Goal: Use online tool/utility: Utilize a website feature to perform a specific function

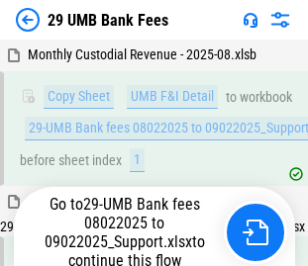
scroll to position [5191, 0]
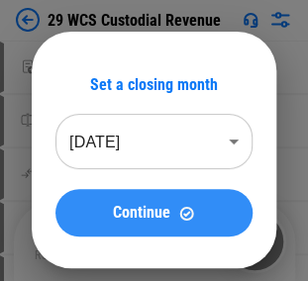
click at [162, 207] on span "Continue" at bounding box center [141, 213] width 57 height 16
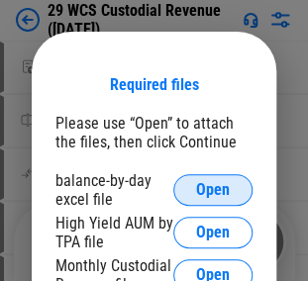
click at [189, 197] on button "Open" at bounding box center [212, 190] width 79 height 32
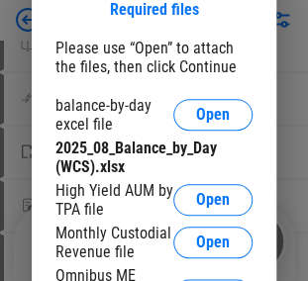
scroll to position [119, 0]
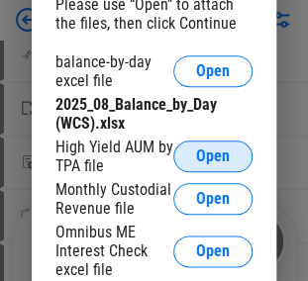
click at [198, 151] on span "Open" at bounding box center [213, 157] width 34 height 16
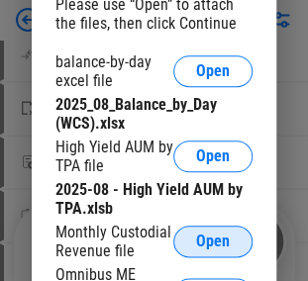
click at [224, 239] on span "Open" at bounding box center [213, 242] width 34 height 16
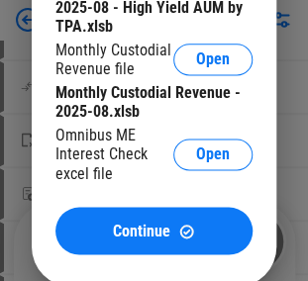
scroll to position [317, 0]
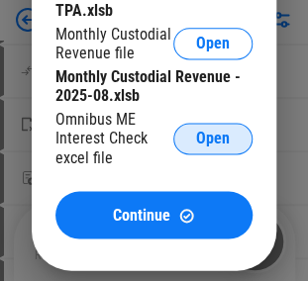
click at [200, 140] on span "Open" at bounding box center [213, 139] width 34 height 16
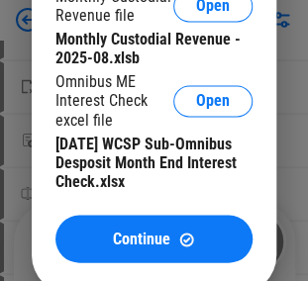
scroll to position [396, 0]
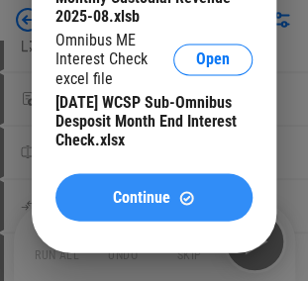
click at [103, 206] on div "Continue" at bounding box center [154, 197] width 150 height 17
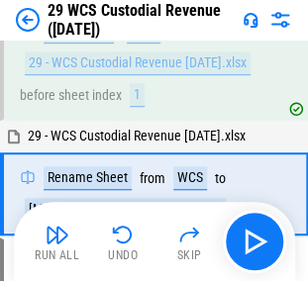
scroll to position [117, 0]
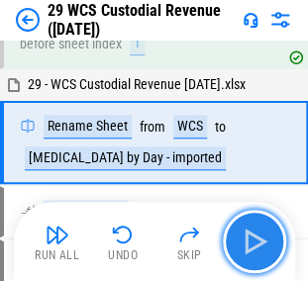
click at [243, 232] on img "button" at bounding box center [255, 242] width 32 height 32
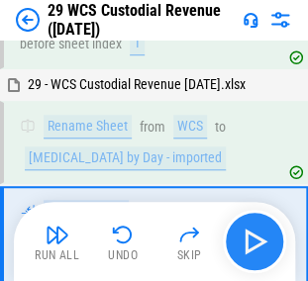
scroll to position [202, 0]
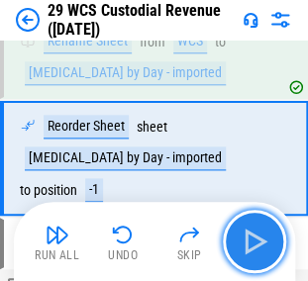
click at [243, 232] on img "button" at bounding box center [255, 242] width 32 height 32
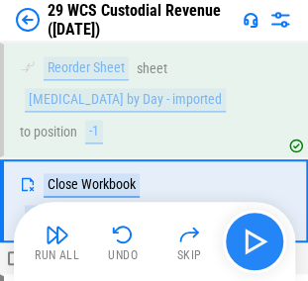
scroll to position [286, 0]
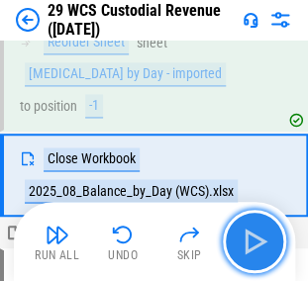
click at [243, 232] on img "button" at bounding box center [255, 242] width 32 height 32
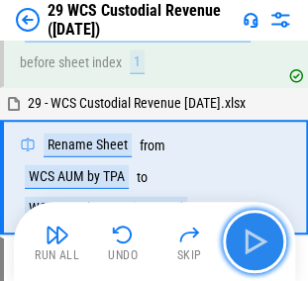
click at [258, 238] on img "button" at bounding box center [255, 242] width 32 height 32
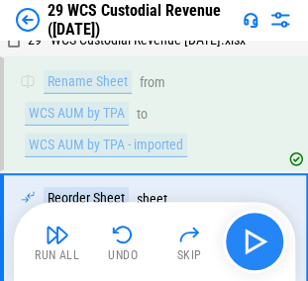
scroll to position [700, 0]
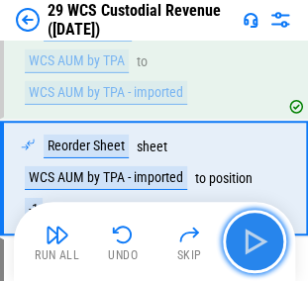
click at [258, 238] on img "button" at bounding box center [255, 242] width 32 height 32
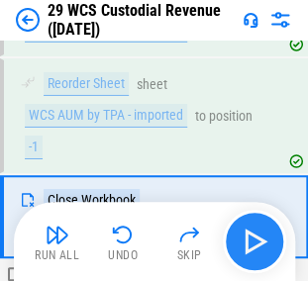
scroll to position [800, 0]
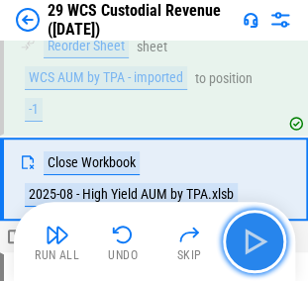
click at [258, 238] on img "button" at bounding box center [255, 242] width 32 height 32
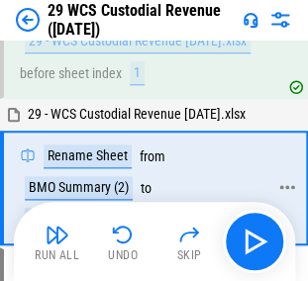
scroll to position [1100, 0]
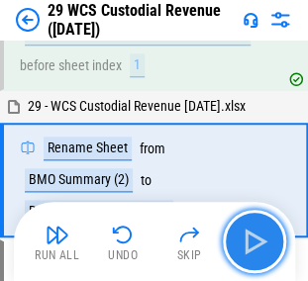
click at [252, 232] on img "button" at bounding box center [255, 242] width 32 height 32
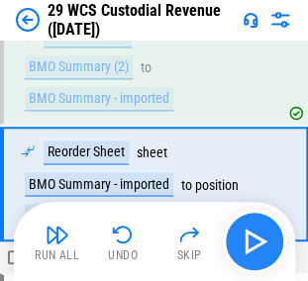
scroll to position [1214, 0]
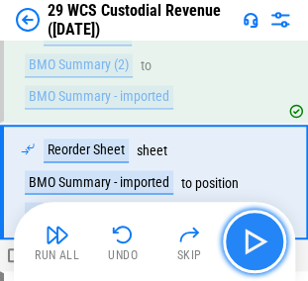
click at [252, 232] on img "button" at bounding box center [255, 242] width 32 height 32
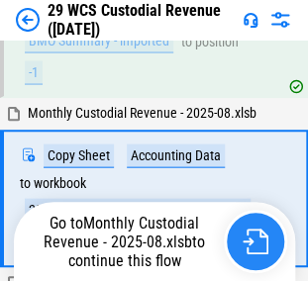
scroll to position [1372, 0]
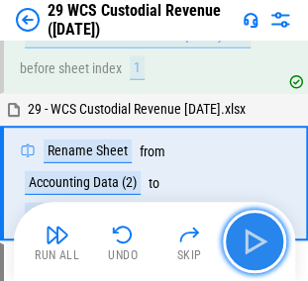
click at [254, 237] on img "button" at bounding box center [255, 242] width 32 height 32
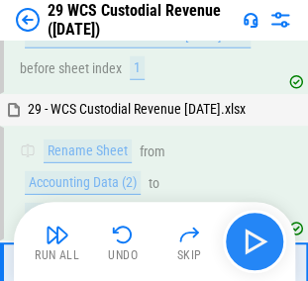
scroll to position [1644, 0]
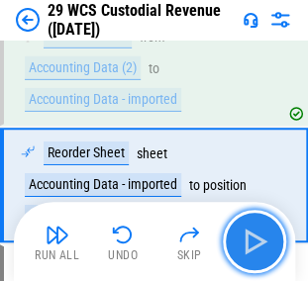
click at [262, 241] on img "button" at bounding box center [255, 242] width 32 height 32
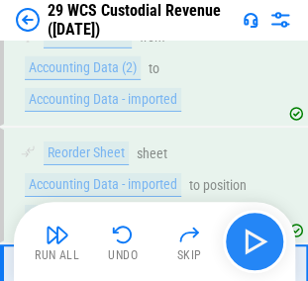
scroll to position [1745, 0]
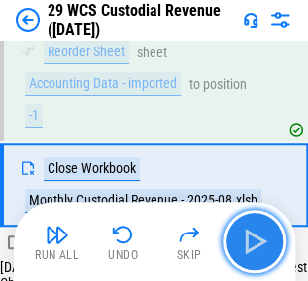
click at [262, 241] on img "button" at bounding box center [255, 242] width 32 height 32
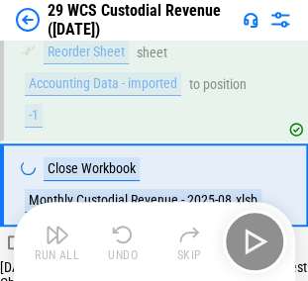
click at [262, 241] on div "Run All Undo Skip" at bounding box center [157, 241] width 262 height 63
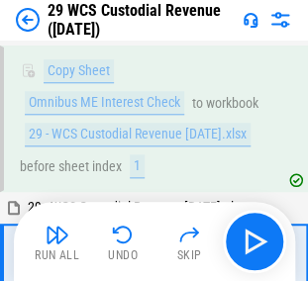
scroll to position [2088, 0]
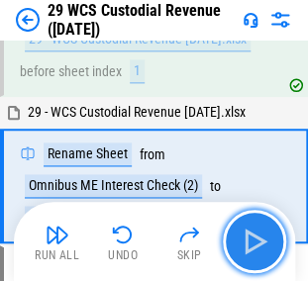
click at [252, 231] on img "button" at bounding box center [255, 242] width 32 height 32
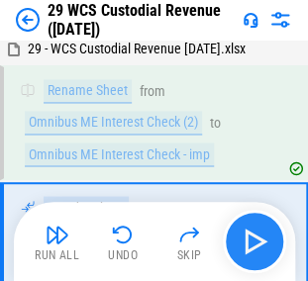
scroll to position [2204, 0]
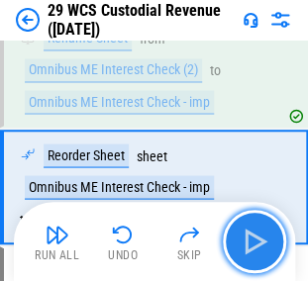
click at [252, 231] on img "button" at bounding box center [255, 242] width 32 height 32
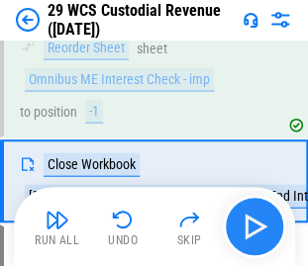
scroll to position [2312, 0]
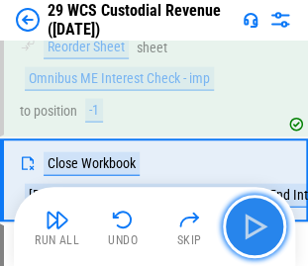
click at [252, 231] on img "button" at bounding box center [255, 227] width 32 height 32
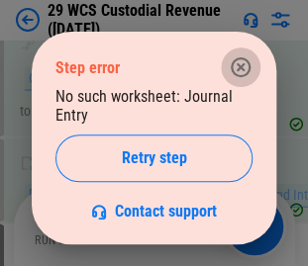
click at [251, 70] on icon "button" at bounding box center [241, 67] width 24 height 24
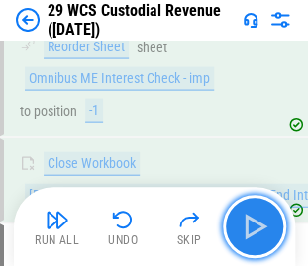
click at [251, 228] on img "button" at bounding box center [255, 227] width 32 height 32
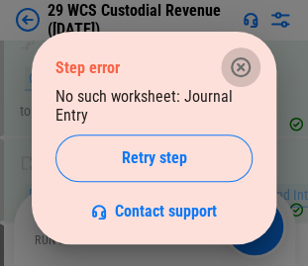
click at [253, 64] on button "button" at bounding box center [241, 68] width 40 height 40
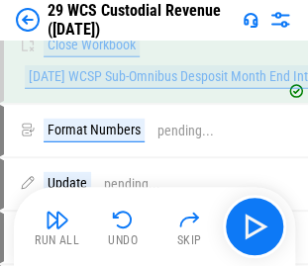
scroll to position [2391, 0]
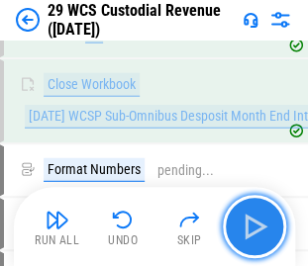
click at [252, 224] on img "button" at bounding box center [255, 227] width 32 height 32
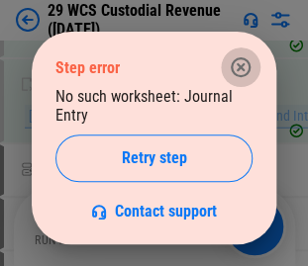
click at [242, 65] on icon "button" at bounding box center [241, 67] width 20 height 20
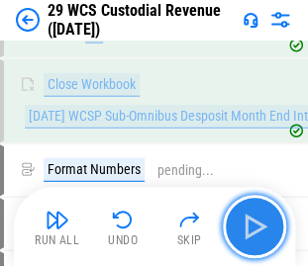
click at [267, 228] on img "button" at bounding box center [255, 227] width 32 height 32
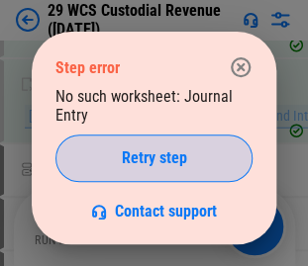
click at [136, 166] on span "Retry step" at bounding box center [154, 159] width 65 height 16
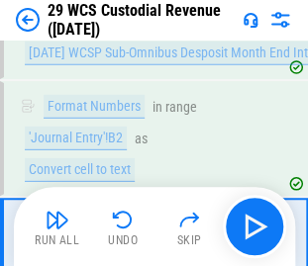
scroll to position [2512, 0]
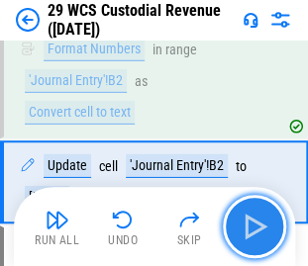
click at [244, 215] on img "button" at bounding box center [255, 227] width 32 height 32
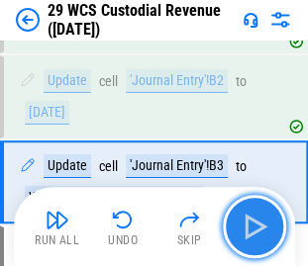
click at [244, 215] on img "button" at bounding box center [255, 227] width 32 height 32
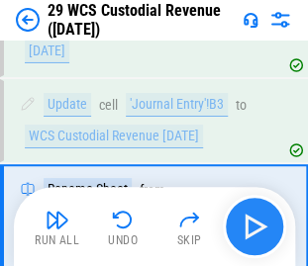
scroll to position [2696, 0]
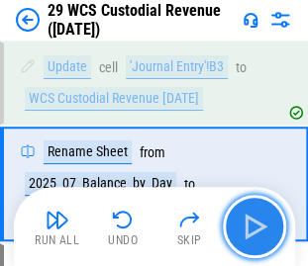
click at [252, 226] on img "button" at bounding box center [255, 227] width 32 height 32
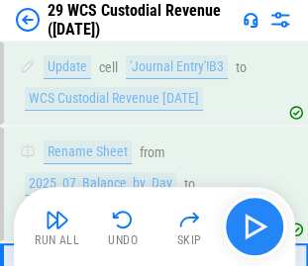
scroll to position [2797, 0]
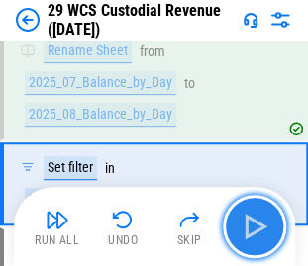
click at [252, 226] on img "button" at bounding box center [255, 227] width 32 height 32
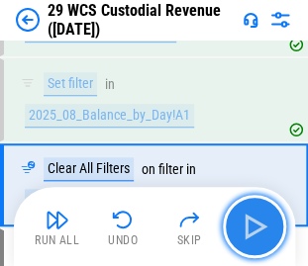
click at [252, 226] on img "button" at bounding box center [255, 227] width 32 height 32
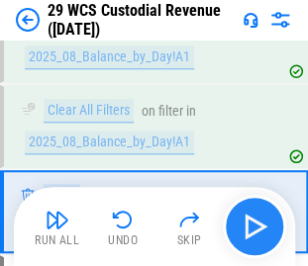
scroll to position [2966, 0]
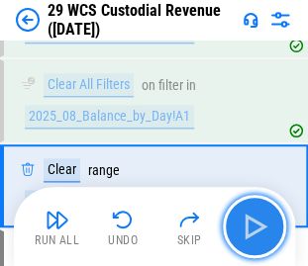
click at [252, 226] on img "button" at bounding box center [255, 227] width 32 height 32
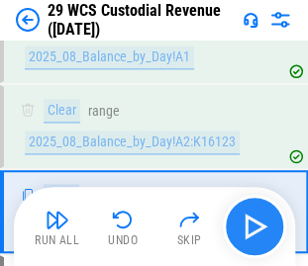
scroll to position [3051, 0]
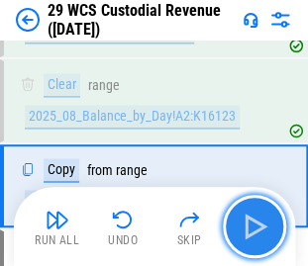
click at [252, 226] on img "button" at bounding box center [255, 227] width 32 height 32
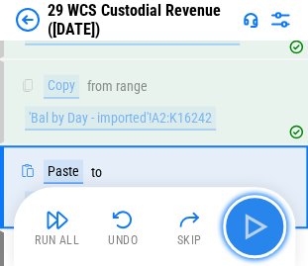
click at [252, 226] on img "button" at bounding box center [255, 227] width 32 height 32
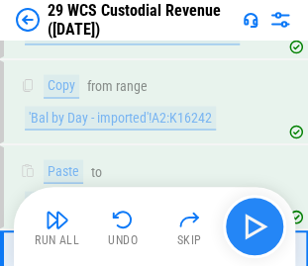
scroll to position [3235, 0]
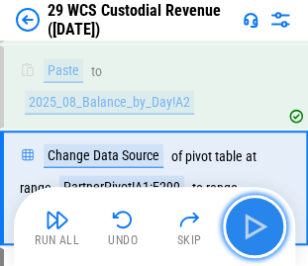
click at [252, 226] on img "button" at bounding box center [255, 227] width 32 height 32
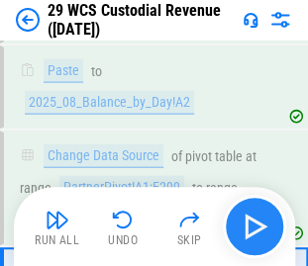
scroll to position [3351, 0]
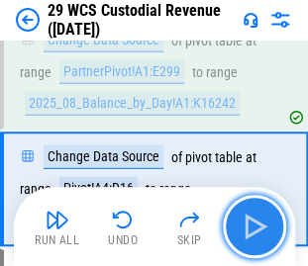
click at [252, 226] on img "button" at bounding box center [255, 227] width 32 height 32
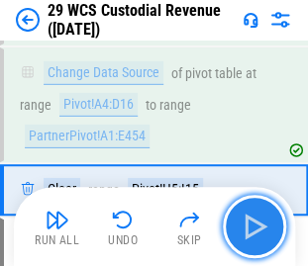
click at [252, 226] on img "button" at bounding box center [255, 227] width 32 height 32
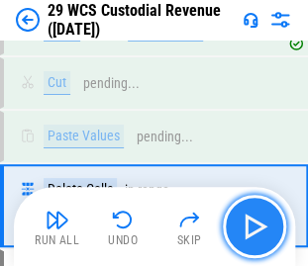
click at [252, 226] on img "button" at bounding box center [255, 227] width 32 height 32
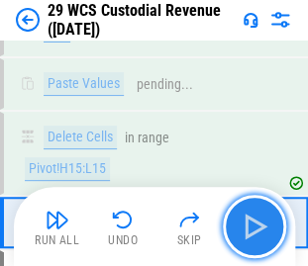
click at [252, 226] on img "button" at bounding box center [255, 227] width 32 height 32
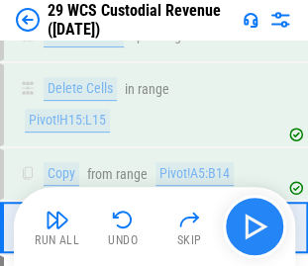
scroll to position [3702, 0]
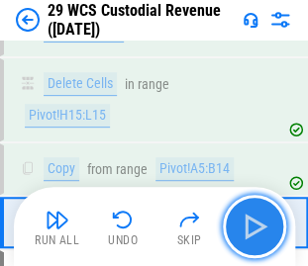
click at [252, 226] on img "button" at bounding box center [255, 227] width 32 height 32
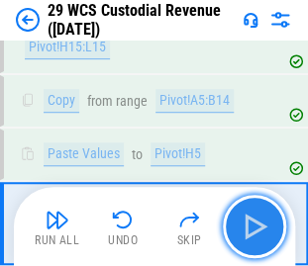
click at [252, 226] on img "button" at bounding box center [255, 227] width 32 height 32
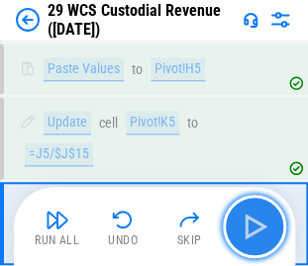
click at [252, 226] on img "button" at bounding box center [255, 227] width 32 height 32
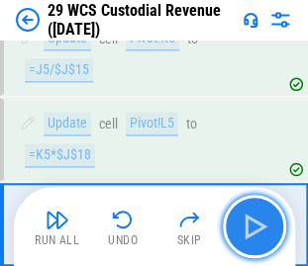
click at [252, 226] on img "button" at bounding box center [255, 227] width 32 height 32
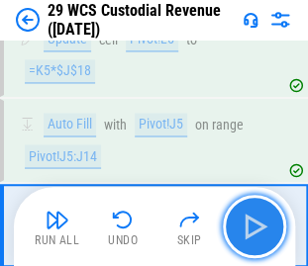
click at [252, 226] on img "button" at bounding box center [255, 227] width 32 height 32
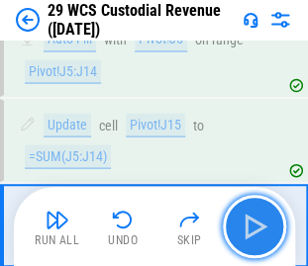
click at [252, 226] on img "button" at bounding box center [255, 227] width 32 height 32
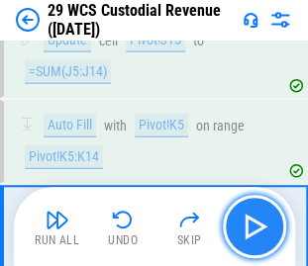
click at [252, 226] on img "button" at bounding box center [255, 227] width 32 height 32
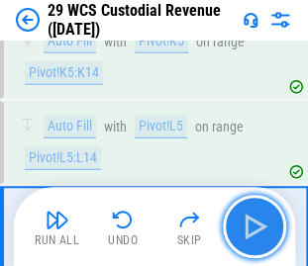
click at [252, 226] on img "button" at bounding box center [255, 227] width 32 height 32
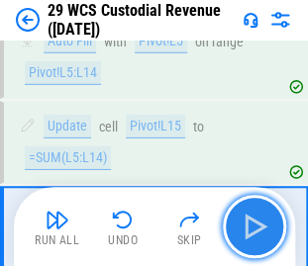
click at [252, 226] on img "button" at bounding box center [255, 227] width 32 height 32
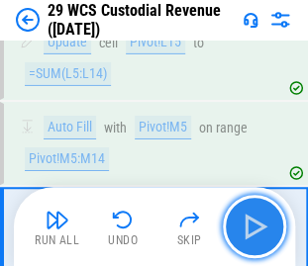
click at [252, 226] on img "button" at bounding box center [255, 227] width 32 height 32
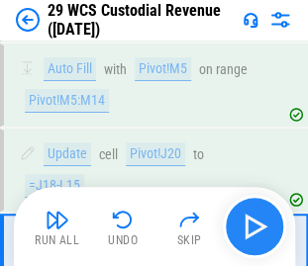
scroll to position [4531, 0]
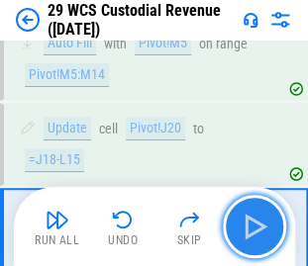
click at [252, 226] on img "button" at bounding box center [255, 227] width 32 height 32
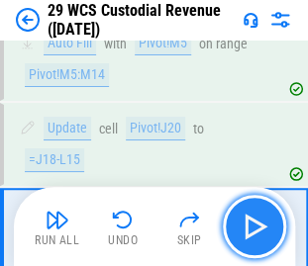
click at [252, 226] on img "button" at bounding box center [255, 227] width 32 height 32
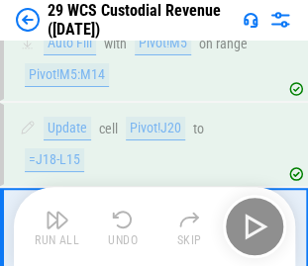
click at [252, 226] on div "Run All Undo Skip" at bounding box center [157, 226] width 262 height 63
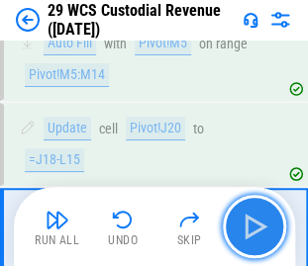
click at [252, 226] on img "button" at bounding box center [255, 227] width 32 height 32
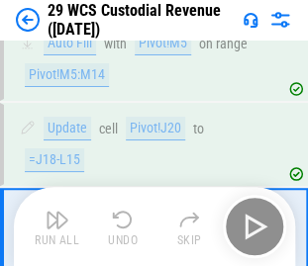
click at [252, 226] on div "Run All Undo Skip" at bounding box center [157, 226] width 262 height 63
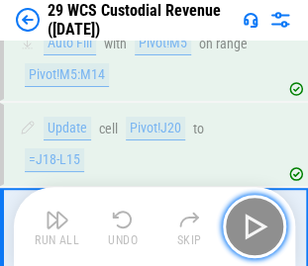
click at [252, 226] on img "button" at bounding box center [255, 227] width 32 height 32
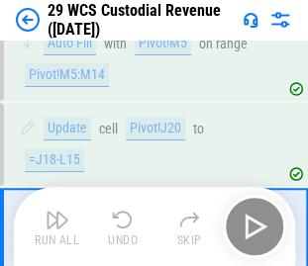
click at [252, 226] on div "Run All Undo Skip" at bounding box center [157, 226] width 262 height 63
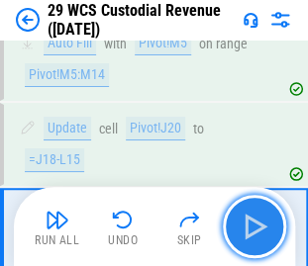
click at [252, 226] on img "button" at bounding box center [255, 227] width 32 height 32
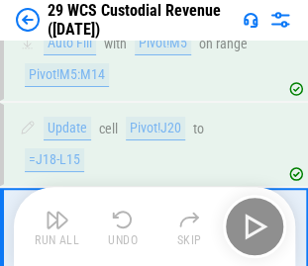
click at [252, 226] on div "Run All Undo Skip" at bounding box center [157, 226] width 262 height 63
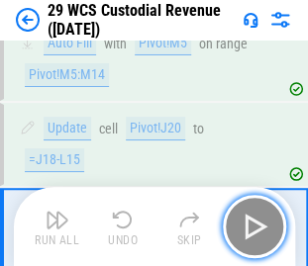
click at [252, 226] on img "button" at bounding box center [255, 227] width 32 height 32
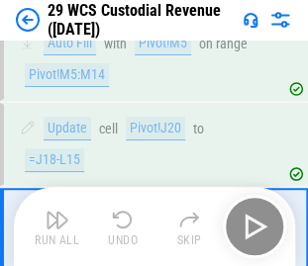
click at [252, 226] on div "Run All Undo Skip" at bounding box center [157, 226] width 262 height 63
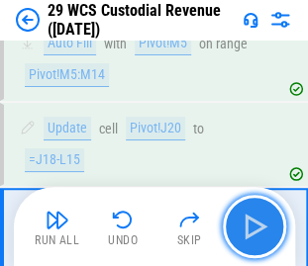
click at [252, 226] on img "button" at bounding box center [255, 227] width 32 height 32
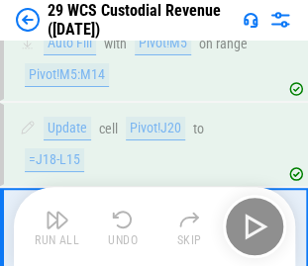
click at [252, 226] on div "Run All Undo Skip" at bounding box center [157, 226] width 262 height 63
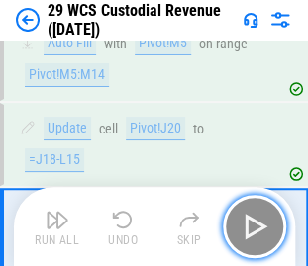
click at [252, 226] on img "button" at bounding box center [255, 227] width 32 height 32
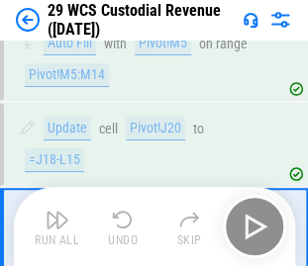
click at [252, 226] on div "Run All Undo Skip" at bounding box center [157, 226] width 262 height 63
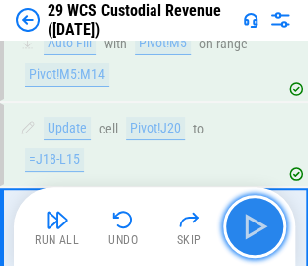
click at [252, 226] on img "button" at bounding box center [255, 227] width 32 height 32
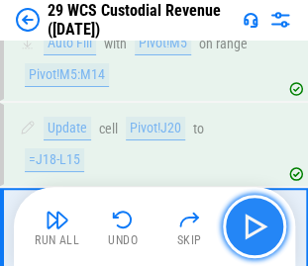
click at [252, 226] on img "button" at bounding box center [255, 227] width 32 height 32
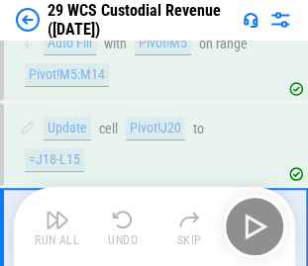
click at [252, 226] on div "Run All Undo Skip" at bounding box center [157, 226] width 262 height 63
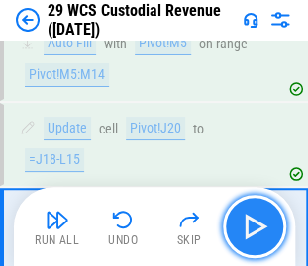
click at [252, 226] on img "button" at bounding box center [255, 227] width 32 height 32
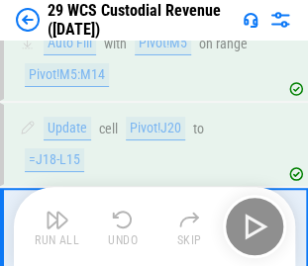
click at [252, 226] on div "Run All Undo Skip" at bounding box center [157, 226] width 262 height 63
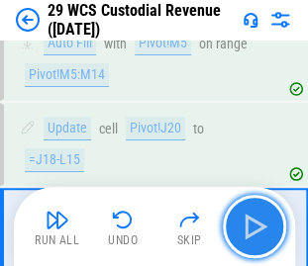
click at [252, 226] on img "button" at bounding box center [255, 227] width 32 height 32
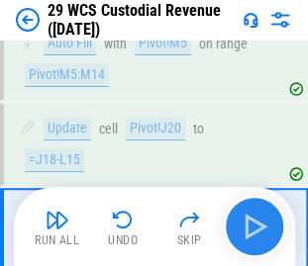
click at [252, 226] on div "Run All Undo Skip" at bounding box center [157, 226] width 262 height 63
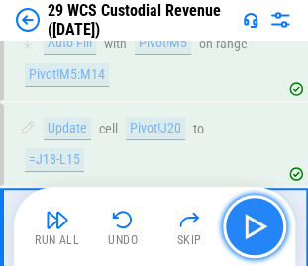
click at [252, 226] on img "button" at bounding box center [255, 227] width 32 height 32
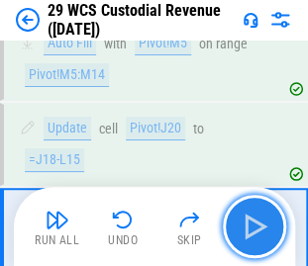
click at [252, 226] on img "button" at bounding box center [255, 227] width 32 height 32
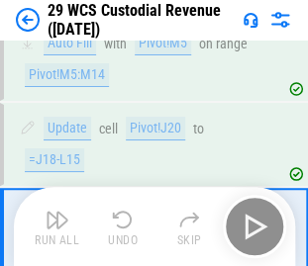
click at [252, 226] on div "Run All Undo Skip" at bounding box center [157, 226] width 262 height 63
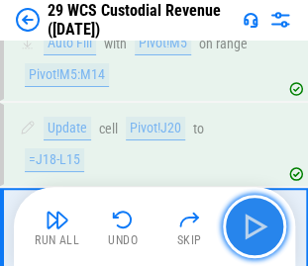
click at [252, 226] on img "button" at bounding box center [255, 227] width 32 height 32
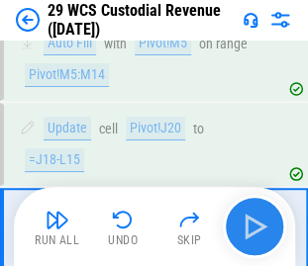
click at [252, 226] on div "Run All Undo Skip" at bounding box center [157, 226] width 262 height 63
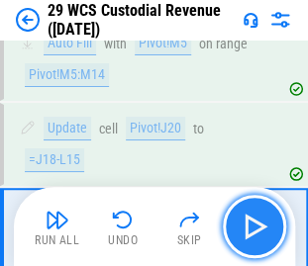
click at [252, 226] on img "button" at bounding box center [255, 227] width 32 height 32
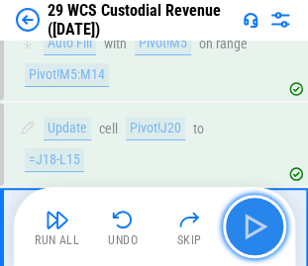
click at [252, 226] on img "button" at bounding box center [255, 227] width 32 height 32
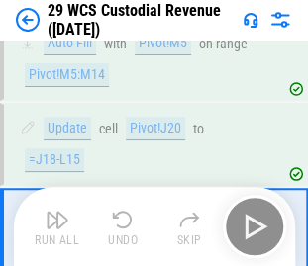
click at [252, 226] on div "Run All Undo Skip" at bounding box center [157, 226] width 262 height 63
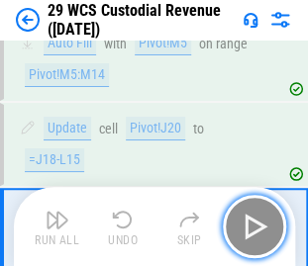
click at [252, 226] on img "button" at bounding box center [255, 227] width 32 height 32
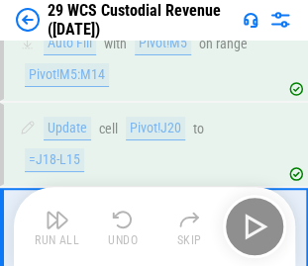
click at [252, 226] on div "Run All Undo Skip" at bounding box center [157, 226] width 262 height 63
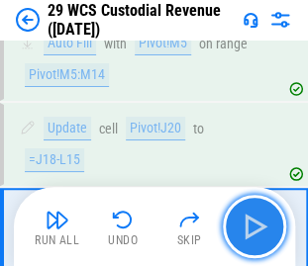
click at [252, 226] on img "button" at bounding box center [255, 227] width 32 height 32
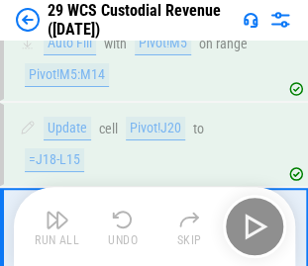
click at [252, 226] on div "Run All Undo Skip" at bounding box center [157, 226] width 262 height 63
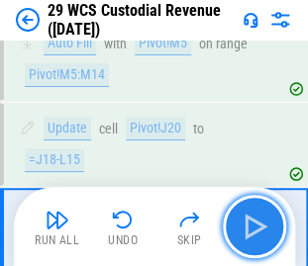
click at [252, 226] on img "button" at bounding box center [255, 227] width 32 height 32
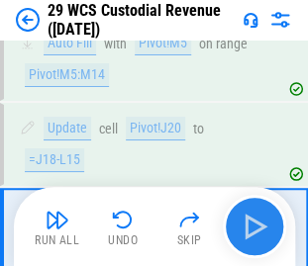
click at [252, 226] on div "Run All Undo Skip" at bounding box center [157, 226] width 262 height 63
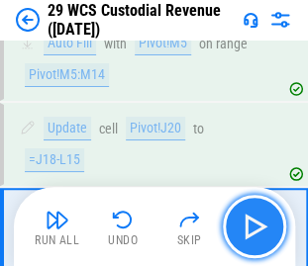
click at [252, 226] on img "button" at bounding box center [255, 227] width 32 height 32
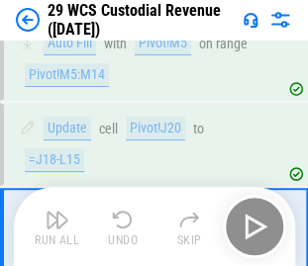
click at [252, 226] on div "Run All Undo Skip" at bounding box center [157, 226] width 262 height 63
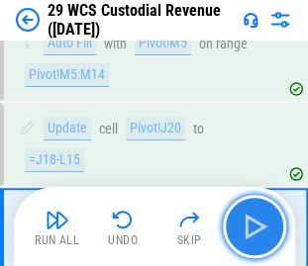
click at [252, 226] on img "button" at bounding box center [255, 227] width 32 height 32
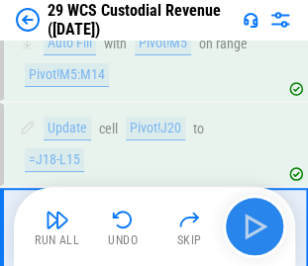
click at [252, 226] on div "Run All Undo Skip" at bounding box center [157, 226] width 262 height 63
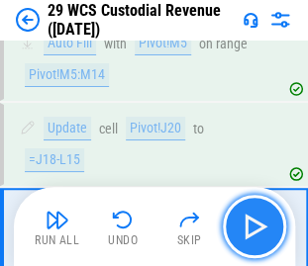
click at [252, 226] on img "button" at bounding box center [255, 227] width 32 height 32
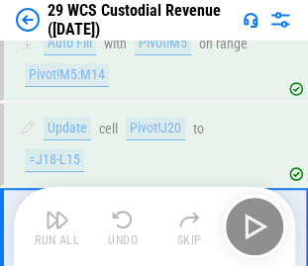
click at [252, 226] on div "Run All Undo Skip" at bounding box center [157, 226] width 262 height 63
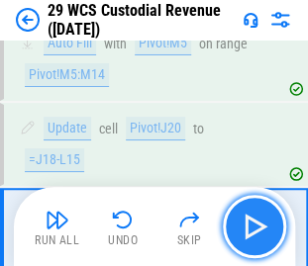
click at [252, 226] on img "button" at bounding box center [255, 227] width 32 height 32
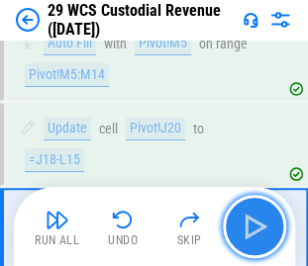
click at [252, 226] on img "button" at bounding box center [255, 227] width 32 height 32
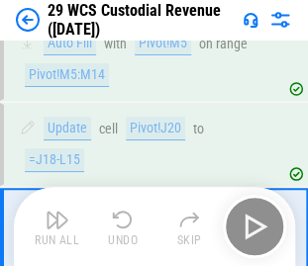
click at [252, 226] on div "Run All Undo Skip" at bounding box center [157, 226] width 262 height 63
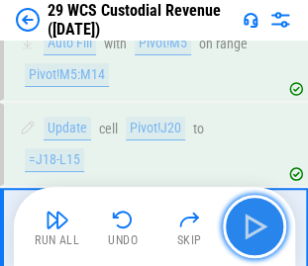
click at [252, 226] on img "button" at bounding box center [255, 227] width 32 height 32
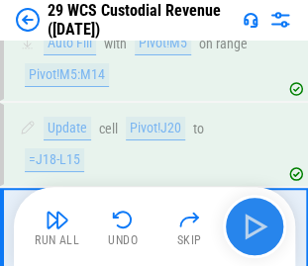
click at [252, 226] on div "Run All Undo Skip" at bounding box center [157, 226] width 262 height 63
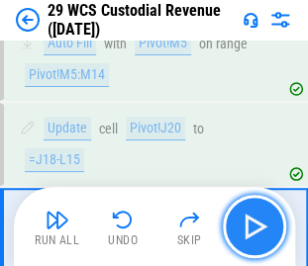
click at [252, 226] on img "button" at bounding box center [255, 227] width 32 height 32
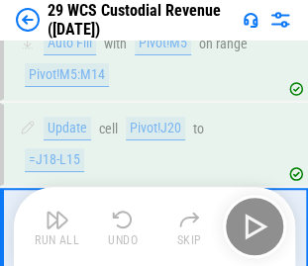
click at [252, 226] on div "Run All Undo Skip" at bounding box center [157, 226] width 262 height 63
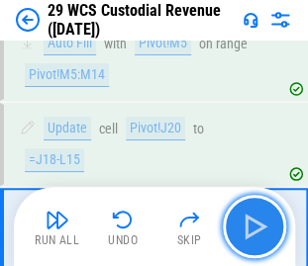
click at [252, 226] on img "button" at bounding box center [255, 227] width 32 height 32
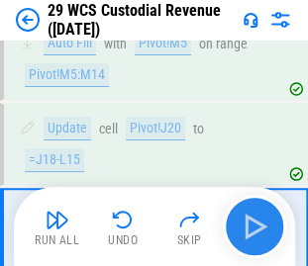
click at [252, 226] on div "Run All Undo Skip" at bounding box center [157, 226] width 262 height 63
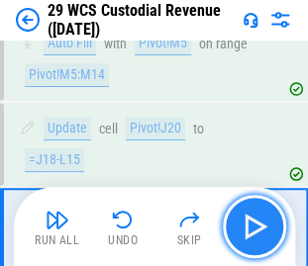
click at [252, 226] on img "button" at bounding box center [255, 227] width 32 height 32
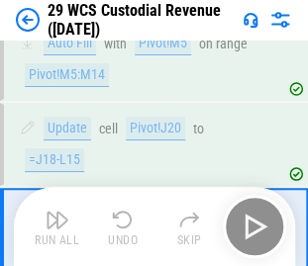
click at [252, 226] on div "Run All Undo Skip" at bounding box center [157, 226] width 262 height 63
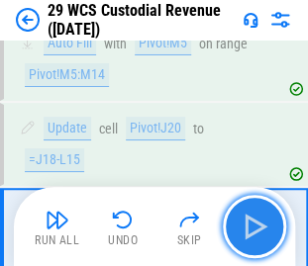
click at [252, 226] on img "button" at bounding box center [255, 227] width 32 height 32
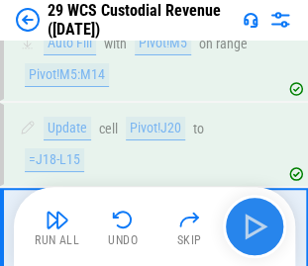
click at [252, 226] on div "Run All Undo Skip" at bounding box center [157, 226] width 262 height 63
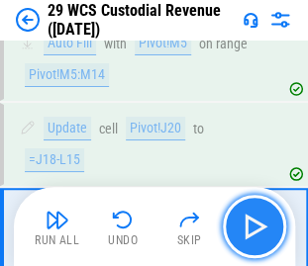
click at [252, 226] on img "button" at bounding box center [255, 227] width 32 height 32
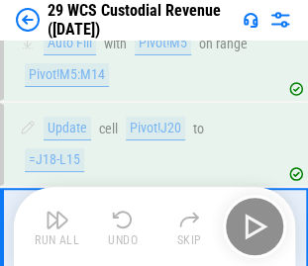
click at [252, 226] on div "Run All Undo Skip" at bounding box center [157, 226] width 262 height 63
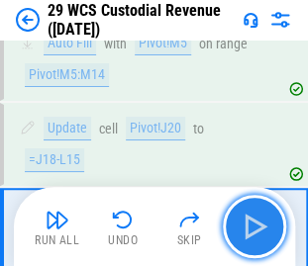
click at [252, 226] on img "button" at bounding box center [255, 227] width 32 height 32
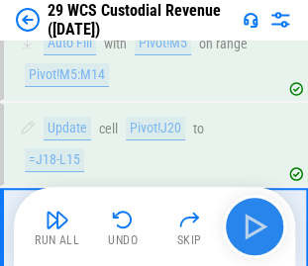
click at [252, 226] on div "Run All Undo Skip" at bounding box center [157, 226] width 262 height 63
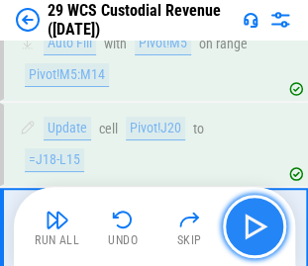
click at [252, 226] on img "button" at bounding box center [255, 227] width 32 height 32
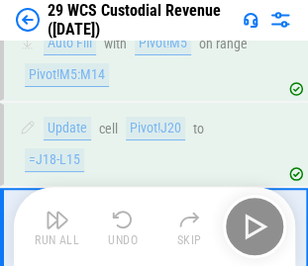
click at [252, 226] on div "Run All Undo Skip" at bounding box center [157, 226] width 262 height 63
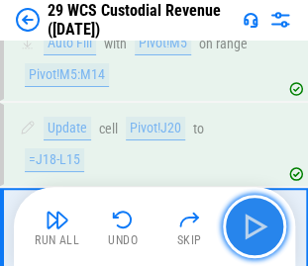
click at [252, 226] on img "button" at bounding box center [255, 227] width 32 height 32
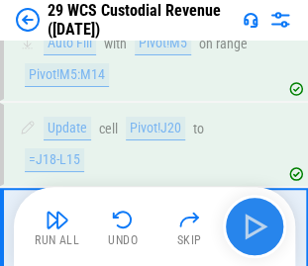
click at [252, 226] on div "Run All Undo Skip" at bounding box center [157, 226] width 262 height 63
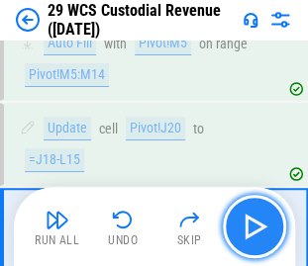
click at [252, 226] on img "button" at bounding box center [255, 227] width 32 height 32
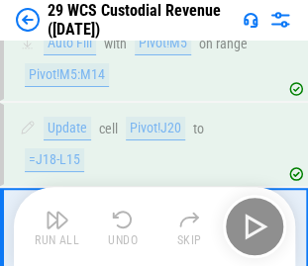
click at [252, 226] on div "Run All Undo Skip" at bounding box center [157, 226] width 262 height 63
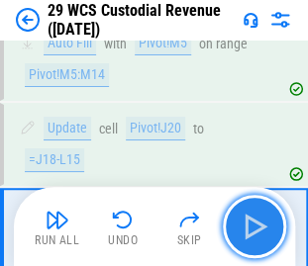
click at [252, 226] on img "button" at bounding box center [255, 227] width 32 height 32
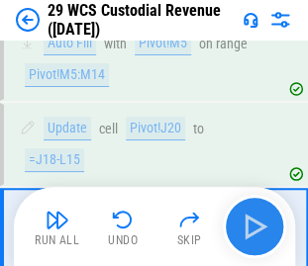
click at [252, 226] on div "Run All Undo Skip" at bounding box center [157, 226] width 262 height 63
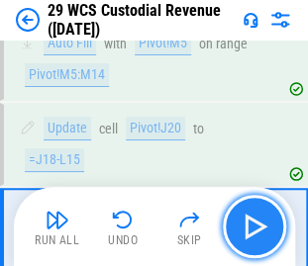
click at [252, 226] on img "button" at bounding box center [255, 227] width 32 height 32
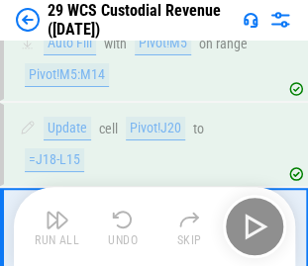
click at [252, 226] on div "Run All Undo Skip" at bounding box center [157, 226] width 262 height 63
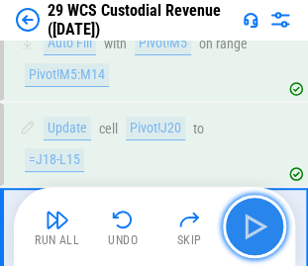
click at [252, 226] on img "button" at bounding box center [255, 227] width 32 height 32
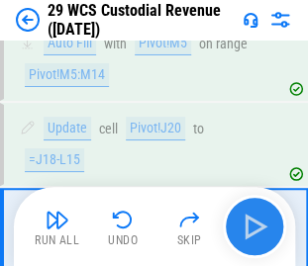
click at [252, 226] on div "Run All Undo Skip" at bounding box center [157, 226] width 262 height 63
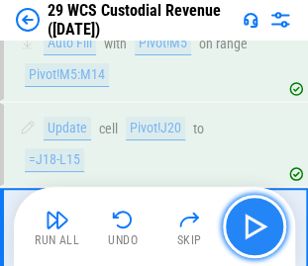
click at [252, 226] on img "button" at bounding box center [255, 227] width 32 height 32
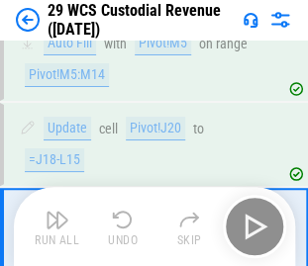
click at [252, 226] on div "Run All Undo Skip" at bounding box center [157, 226] width 262 height 63
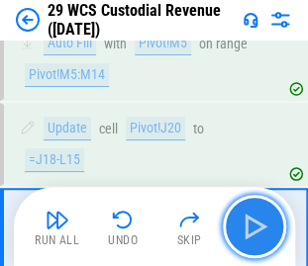
click at [252, 226] on img "button" at bounding box center [255, 227] width 32 height 32
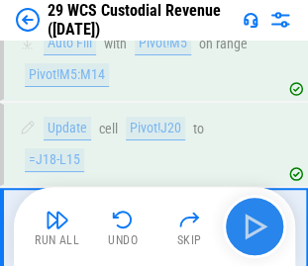
click at [252, 226] on div "Run All Undo Skip" at bounding box center [157, 226] width 262 height 63
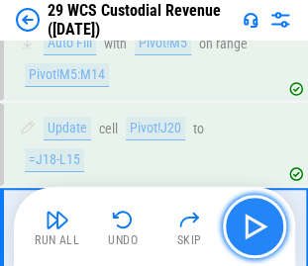
click at [252, 226] on img "button" at bounding box center [255, 227] width 32 height 32
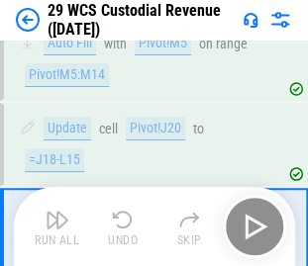
click at [252, 226] on div "Run All Undo Skip" at bounding box center [157, 226] width 262 height 63
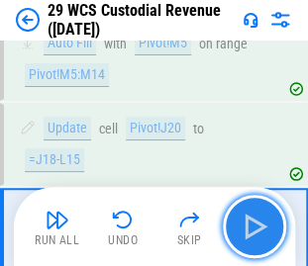
click at [252, 226] on img "button" at bounding box center [255, 227] width 32 height 32
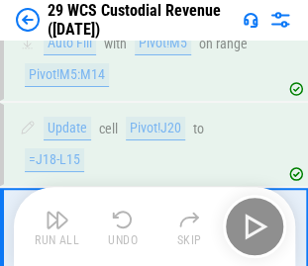
click at [252, 226] on div "Run All Undo Skip" at bounding box center [157, 226] width 262 height 63
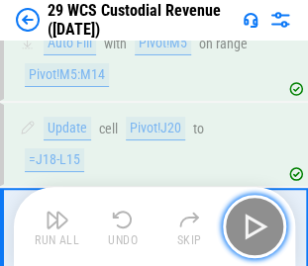
click at [252, 226] on img "button" at bounding box center [255, 227] width 32 height 32
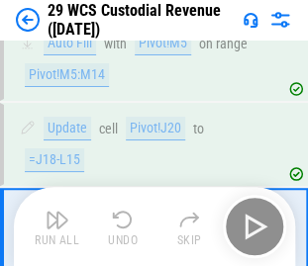
click at [252, 226] on div "Run All Undo Skip" at bounding box center [157, 226] width 262 height 63
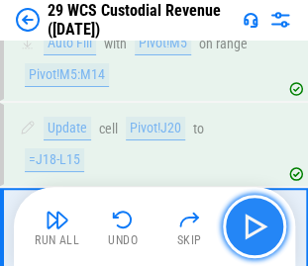
click at [252, 226] on img "button" at bounding box center [255, 227] width 32 height 32
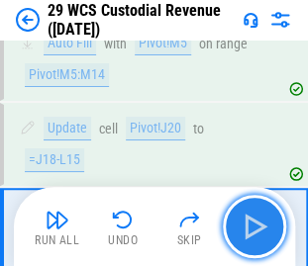
click at [252, 226] on img "button" at bounding box center [255, 227] width 32 height 32
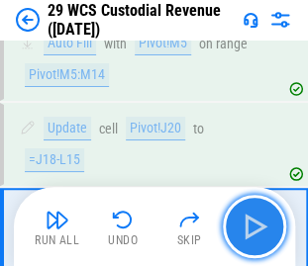
click at [258, 228] on img "button" at bounding box center [255, 227] width 32 height 32
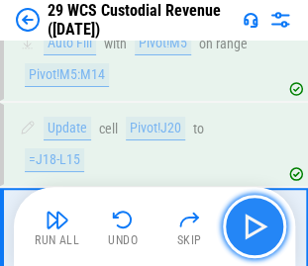
click at [258, 228] on img "button" at bounding box center [255, 227] width 32 height 32
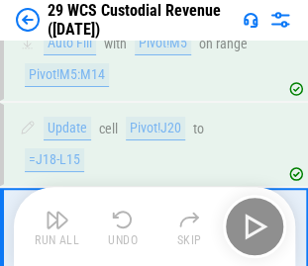
click at [258, 228] on div "Run All Undo Skip" at bounding box center [157, 226] width 262 height 63
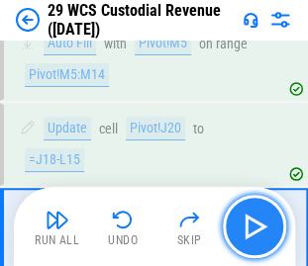
click at [258, 228] on img "button" at bounding box center [255, 227] width 32 height 32
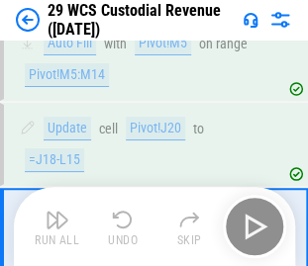
click at [258, 228] on div "Run All Undo Skip" at bounding box center [157, 226] width 262 height 63
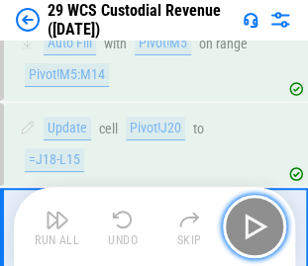
click at [258, 228] on img "button" at bounding box center [255, 227] width 32 height 32
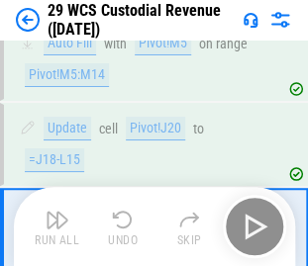
click at [258, 228] on div "Run All Undo Skip" at bounding box center [157, 226] width 262 height 63
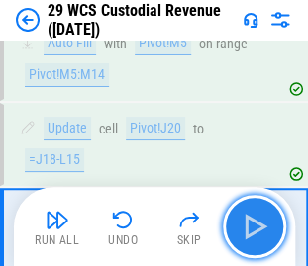
click at [258, 228] on img "button" at bounding box center [255, 227] width 32 height 32
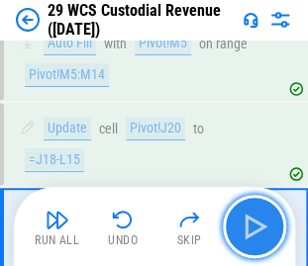
click at [258, 228] on img "button" at bounding box center [255, 227] width 32 height 32
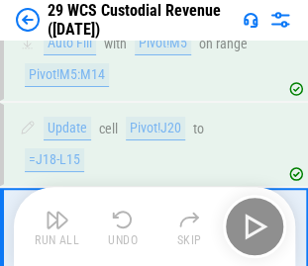
click at [258, 228] on div "Run All Undo Skip" at bounding box center [157, 226] width 262 height 63
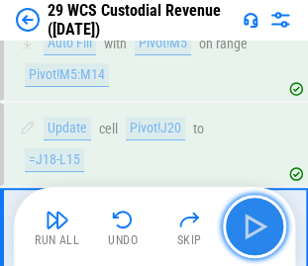
click at [258, 228] on img "button" at bounding box center [255, 227] width 32 height 32
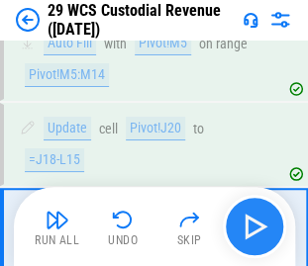
click at [258, 228] on div "Run All Undo Skip" at bounding box center [157, 226] width 262 height 63
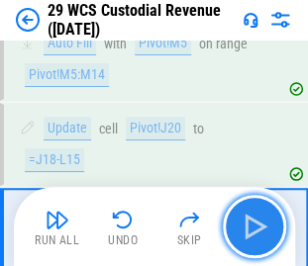
click at [258, 228] on img "button" at bounding box center [255, 227] width 32 height 32
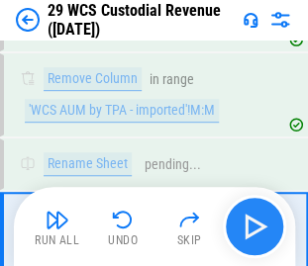
scroll to position [4669, 0]
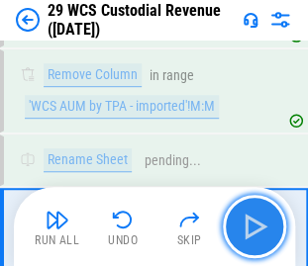
click at [249, 223] on img "button" at bounding box center [255, 227] width 32 height 32
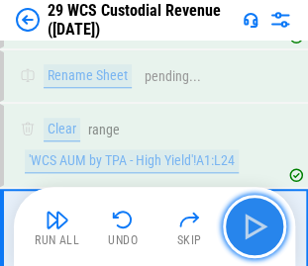
click at [249, 223] on img "button" at bounding box center [255, 227] width 32 height 32
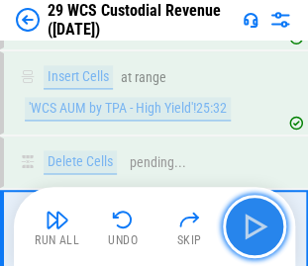
click at [249, 223] on img "button" at bounding box center [255, 227] width 32 height 32
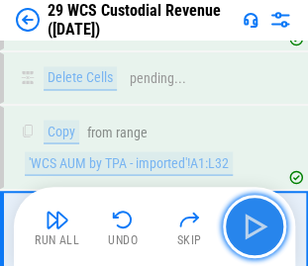
click at [249, 223] on img "button" at bounding box center [255, 227] width 32 height 32
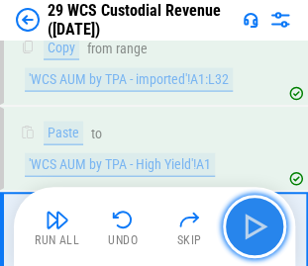
click at [249, 223] on img "button" at bounding box center [255, 227] width 32 height 32
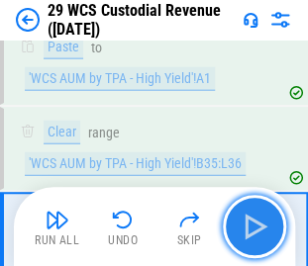
click at [249, 223] on img "button" at bounding box center [255, 227] width 32 height 32
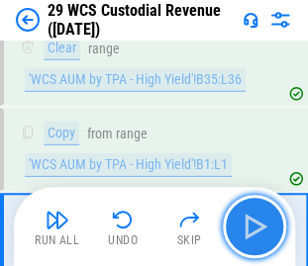
click at [249, 223] on img "button" at bounding box center [255, 227] width 32 height 32
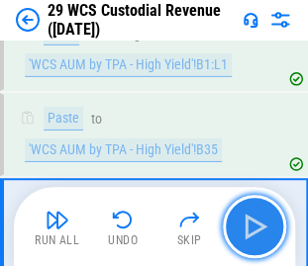
click at [249, 223] on img "button" at bounding box center [255, 227] width 32 height 32
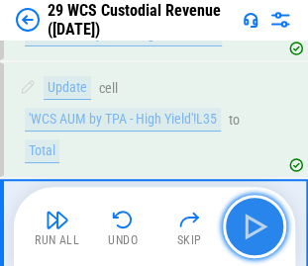
click at [249, 223] on img "button" at bounding box center [255, 227] width 32 height 32
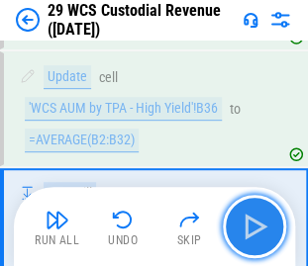
click at [249, 223] on img "button" at bounding box center [255, 227] width 32 height 32
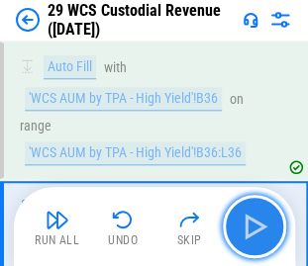
click at [249, 223] on img "button" at bounding box center [255, 227] width 32 height 32
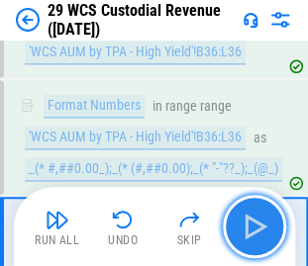
click at [249, 223] on img "button" at bounding box center [255, 227] width 32 height 32
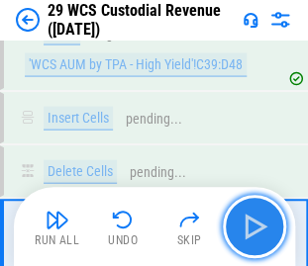
click at [249, 223] on img "button" at bounding box center [255, 227] width 32 height 32
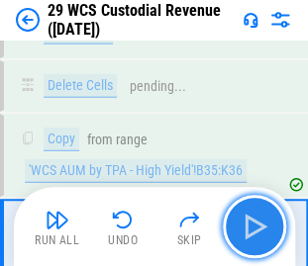
click at [249, 223] on img "button" at bounding box center [255, 227] width 32 height 32
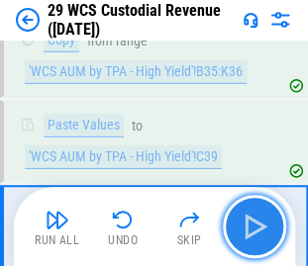
click at [249, 223] on img "button" at bounding box center [255, 227] width 32 height 32
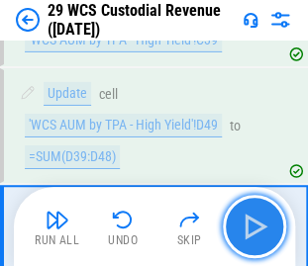
click at [249, 223] on img "button" at bounding box center [255, 227] width 32 height 32
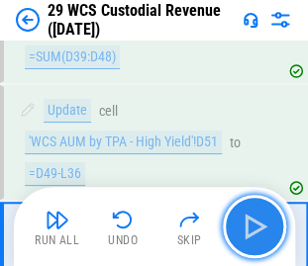
click at [249, 223] on img "button" at bounding box center [255, 227] width 32 height 32
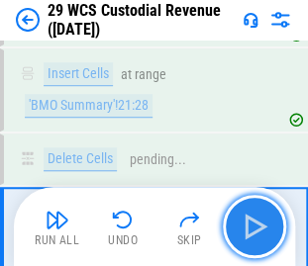
click at [249, 223] on img "button" at bounding box center [255, 227] width 32 height 32
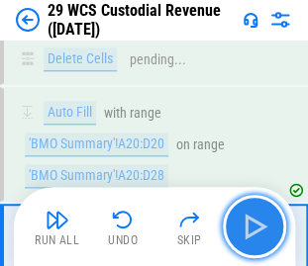
click at [249, 223] on img "button" at bounding box center [255, 227] width 32 height 32
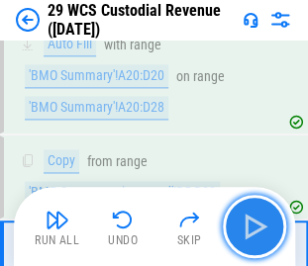
click at [249, 223] on img "button" at bounding box center [255, 227] width 32 height 32
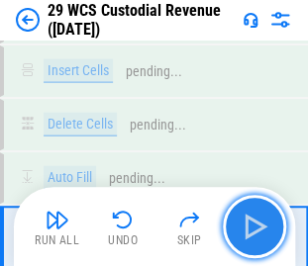
click at [249, 223] on img "button" at bounding box center [255, 227] width 32 height 32
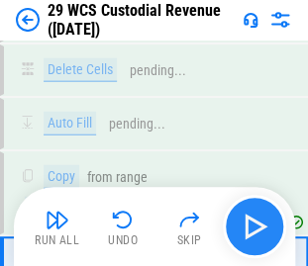
scroll to position [7011, 0]
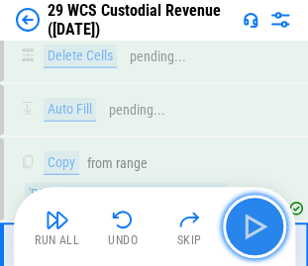
click at [249, 223] on img "button" at bounding box center [255, 227] width 32 height 32
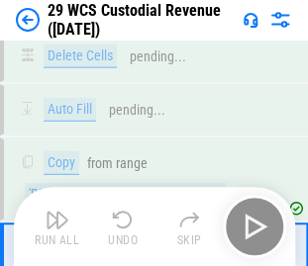
click at [249, 223] on div "Run All Undo Skip" at bounding box center [157, 226] width 262 height 63
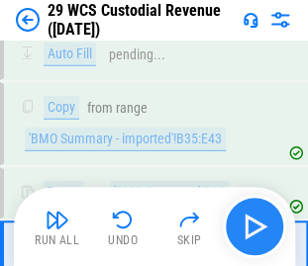
scroll to position [7080, 0]
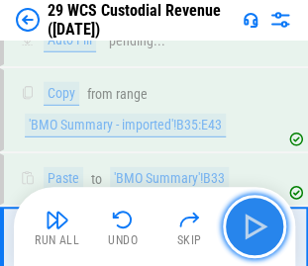
click at [263, 224] on img "button" at bounding box center [255, 227] width 32 height 32
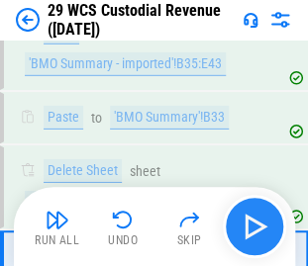
scroll to position [7181, 0]
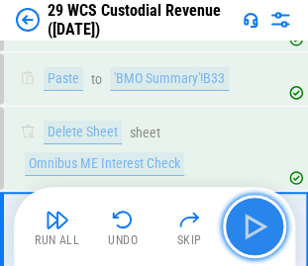
click at [263, 224] on img "button" at bounding box center [255, 227] width 32 height 32
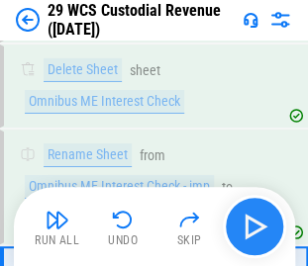
scroll to position [7281, 0]
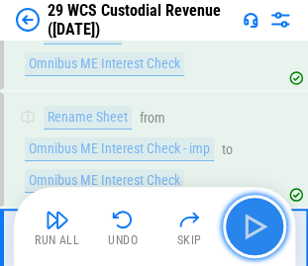
click at [263, 224] on img "button" at bounding box center [255, 227] width 32 height 32
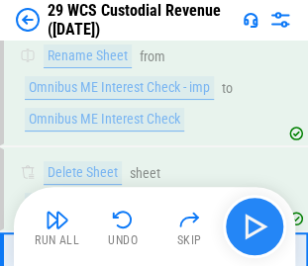
scroll to position [7381, 0]
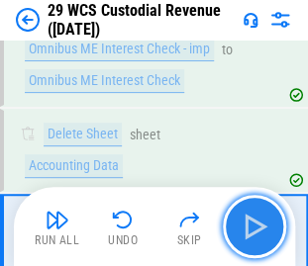
click at [263, 224] on img "button" at bounding box center [255, 227] width 32 height 32
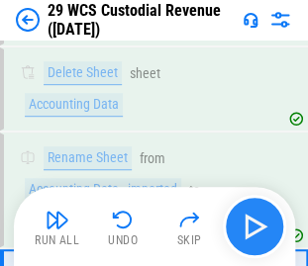
scroll to position [7481, 0]
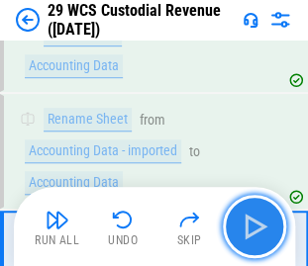
click at [263, 224] on img "button" at bounding box center [255, 227] width 32 height 32
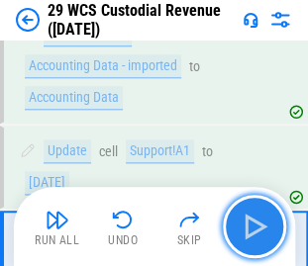
click at [263, 224] on img "button" at bounding box center [255, 227] width 32 height 32
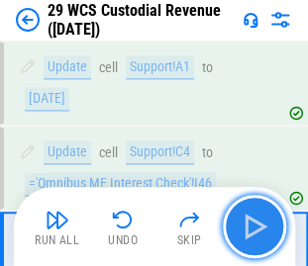
click at [263, 224] on img "button" at bounding box center [255, 227] width 32 height 32
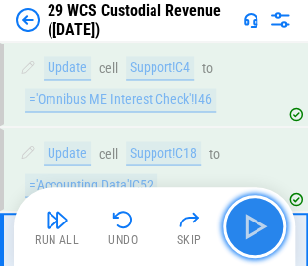
click at [263, 224] on img "button" at bounding box center [255, 227] width 32 height 32
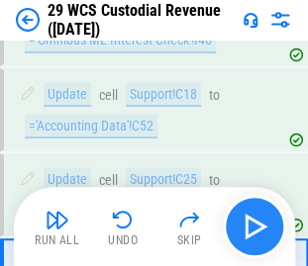
scroll to position [7819, 0]
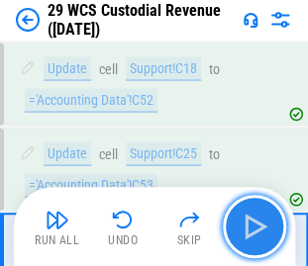
click at [263, 224] on img "button" at bounding box center [255, 227] width 32 height 32
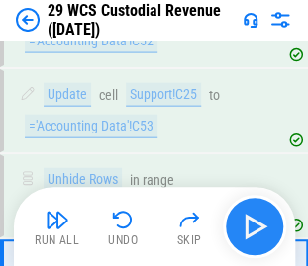
scroll to position [7904, 0]
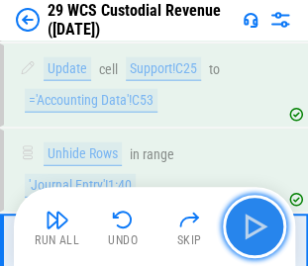
click at [263, 224] on img "button" at bounding box center [255, 227] width 32 height 32
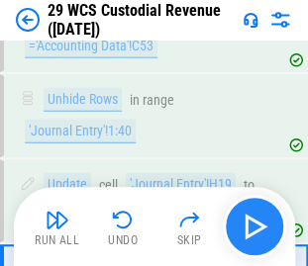
scroll to position [7972, 0]
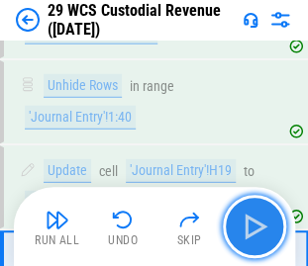
click at [263, 224] on img "button" at bounding box center [255, 227] width 32 height 32
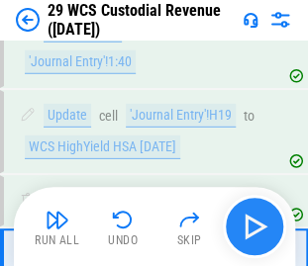
scroll to position [8041, 0]
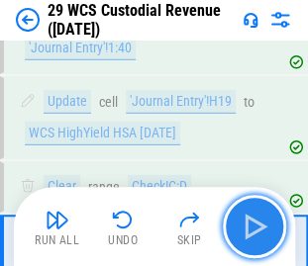
click at [263, 224] on img "button" at bounding box center [255, 227] width 32 height 32
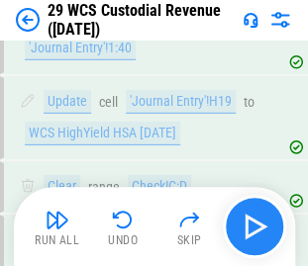
scroll to position [8111, 0]
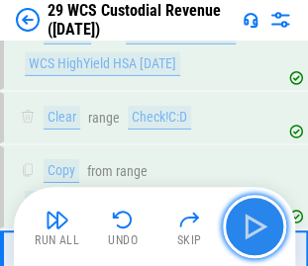
click at [263, 224] on img "button" at bounding box center [255, 227] width 32 height 32
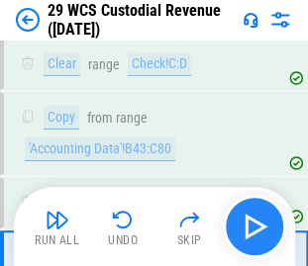
scroll to position [8179, 0]
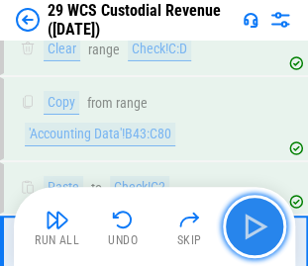
click at [263, 224] on img "button" at bounding box center [255, 227] width 32 height 32
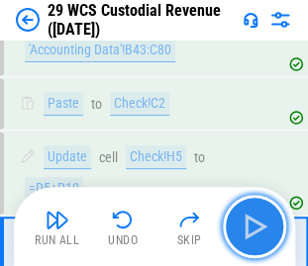
click at [263, 224] on img "button" at bounding box center [255, 227] width 32 height 32
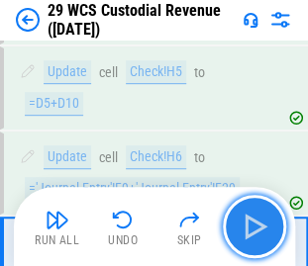
click at [263, 224] on img "button" at bounding box center [255, 227] width 32 height 32
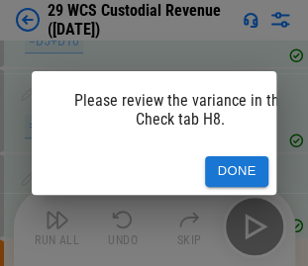
scroll to position [8458, 0]
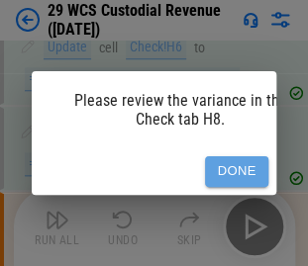
click at [245, 163] on button "Done" at bounding box center [236, 172] width 63 height 31
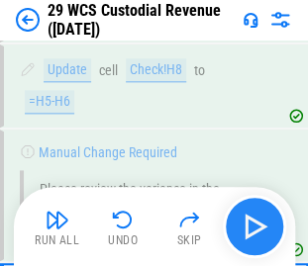
scroll to position [8566, 0]
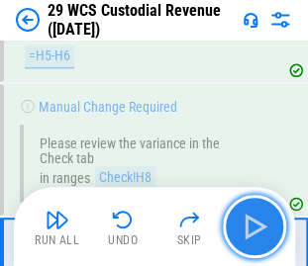
click at [254, 216] on img "button" at bounding box center [255, 227] width 32 height 32
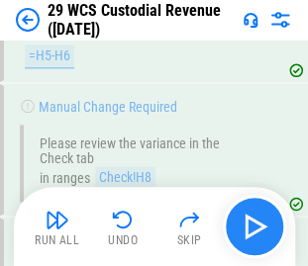
scroll to position [8650, 0]
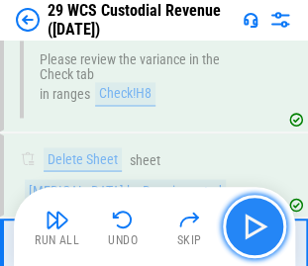
click at [254, 216] on img "button" at bounding box center [255, 227] width 32 height 32
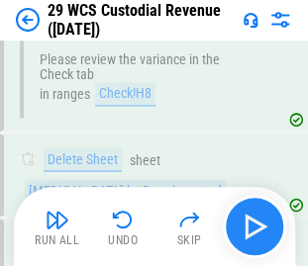
scroll to position [8735, 0]
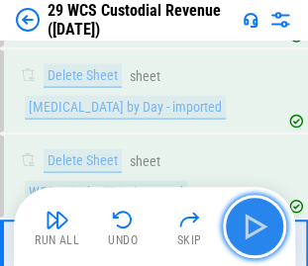
click at [254, 216] on img "button" at bounding box center [255, 227] width 32 height 32
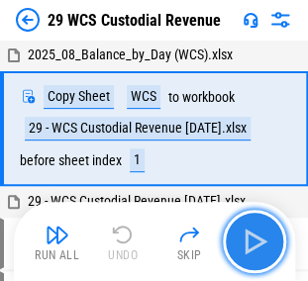
click at [266, 237] on img "button" at bounding box center [255, 242] width 32 height 32
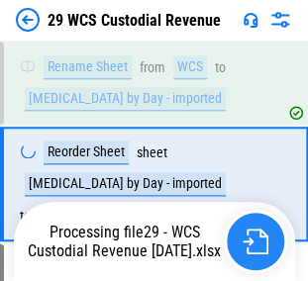
scroll to position [202, 0]
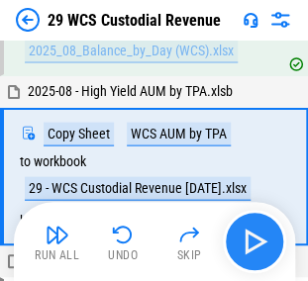
scroll to position [428, 0]
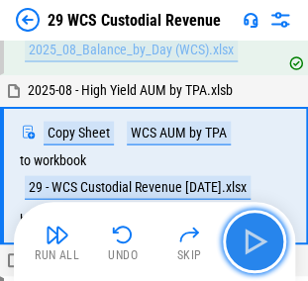
click at [258, 238] on img "button" at bounding box center [255, 242] width 32 height 32
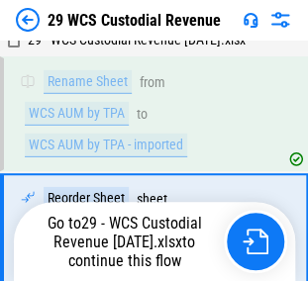
scroll to position [700, 0]
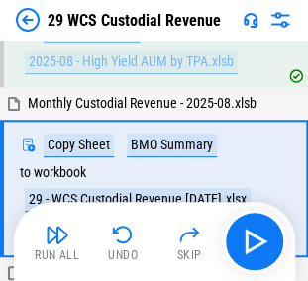
scroll to position [942, 0]
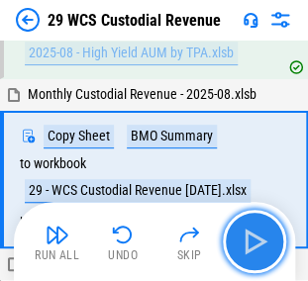
click at [253, 238] on img "button" at bounding box center [255, 242] width 32 height 32
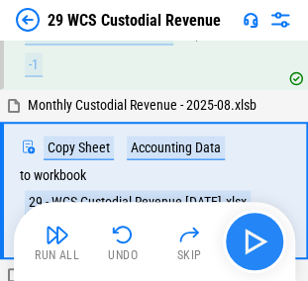
scroll to position [1372, 0]
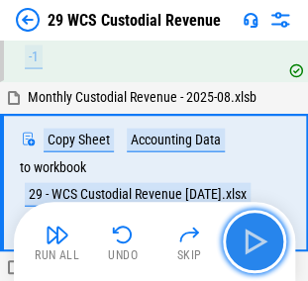
click at [258, 236] on img "button" at bounding box center [255, 242] width 32 height 32
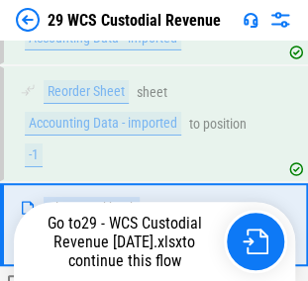
scroll to position [1745, 0]
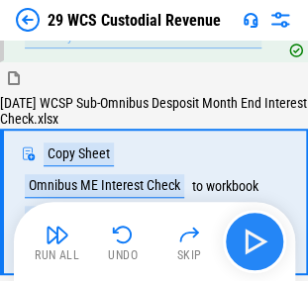
scroll to position [1927, 0]
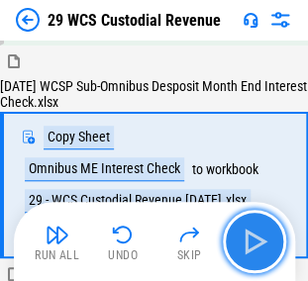
click at [263, 240] on img "button" at bounding box center [255, 242] width 32 height 32
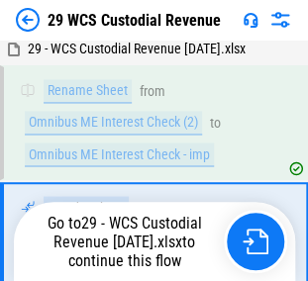
scroll to position [2204, 0]
